Goal: Task Accomplishment & Management: Manage account settings

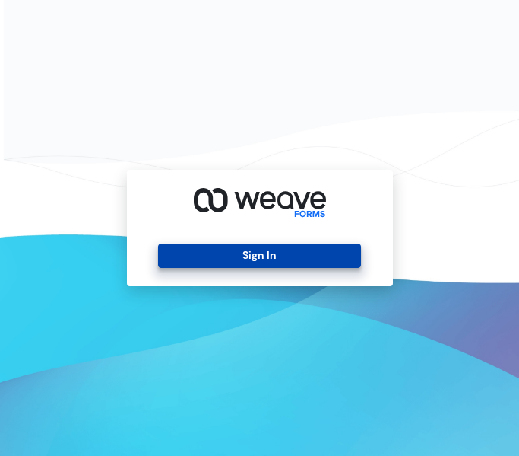
click at [190, 263] on button "Sign In" at bounding box center [259, 255] width 203 height 24
click at [211, 259] on button "Sign In" at bounding box center [259, 255] width 203 height 24
click at [313, 256] on button "Sign In" at bounding box center [259, 255] width 203 height 24
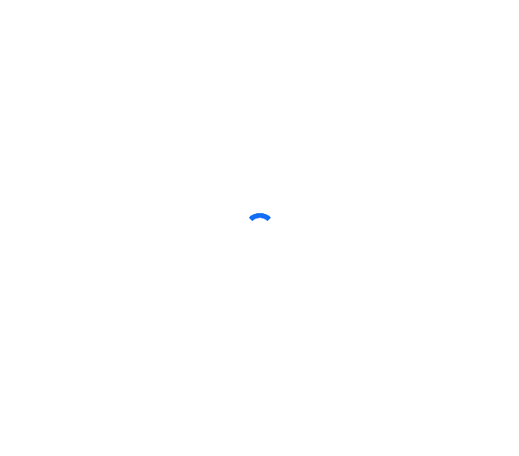
click at [272, 231] on div at bounding box center [260, 228] width 30 height 30
